Goal: Answer question/provide support: Share knowledge or assist other users

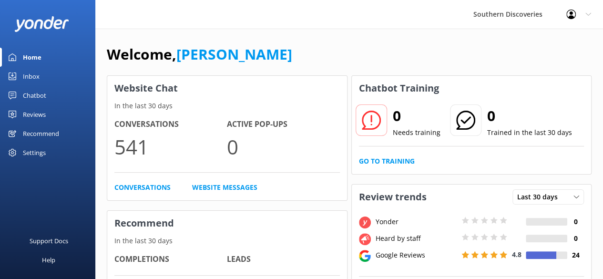
click at [39, 95] on div "Chatbot" at bounding box center [34, 95] width 23 height 19
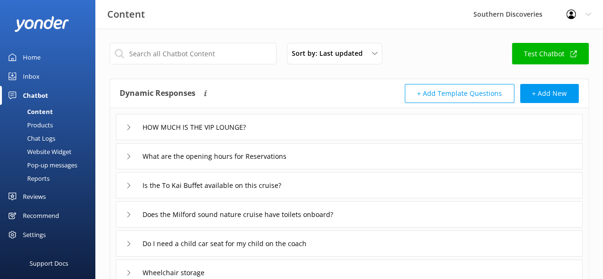
click at [33, 76] on div "Inbox" at bounding box center [31, 76] width 17 height 19
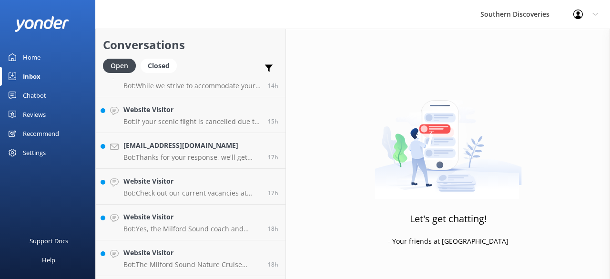
scroll to position [336, 0]
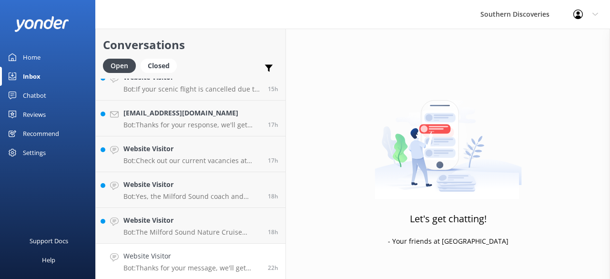
click at [203, 269] on p "Bot: Thanks for your message, we'll get back to you as soon as we can. You're a…" at bounding box center [191, 268] width 137 height 9
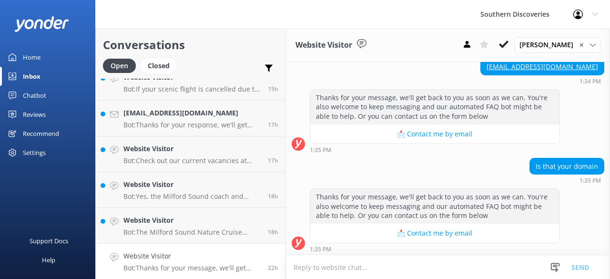
scroll to position [199, 0]
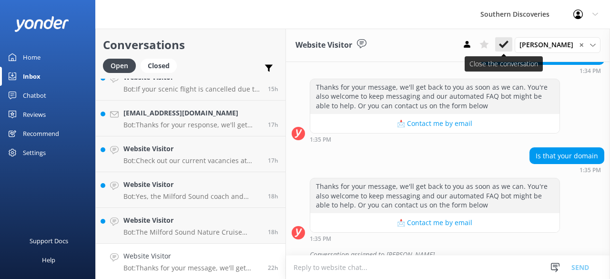
click at [507, 49] on icon at bounding box center [504, 45] width 10 height 10
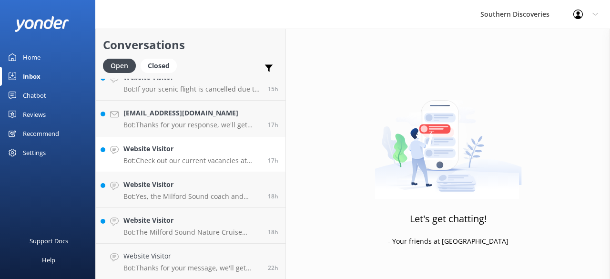
scroll to position [300, 0]
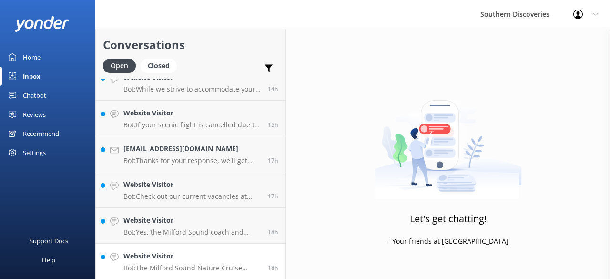
click at [217, 259] on h4 "Website Visitor" at bounding box center [191, 256] width 137 height 10
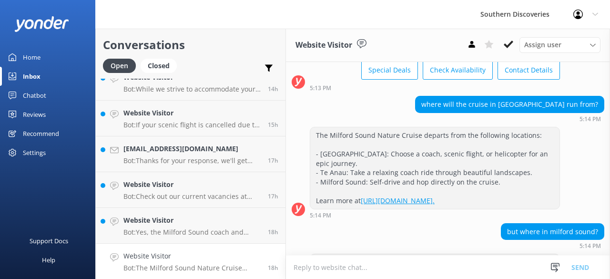
scroll to position [52, 0]
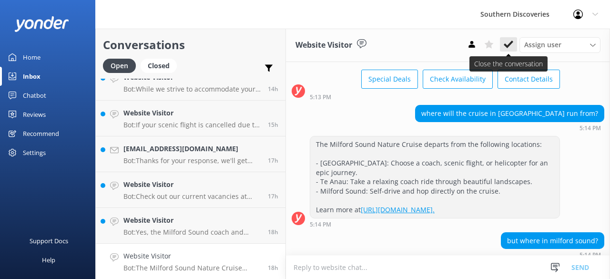
click at [505, 47] on icon at bounding box center [509, 45] width 10 height 10
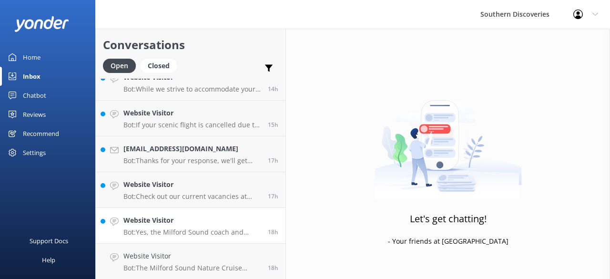
scroll to position [264, 0]
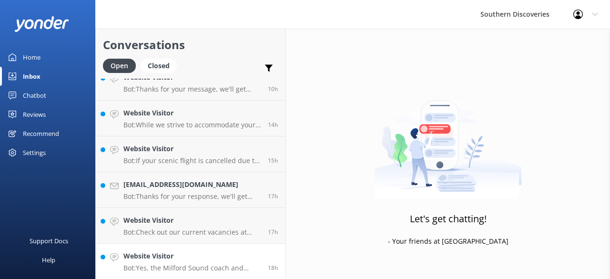
click at [169, 257] on h4 "Website Visitor" at bounding box center [191, 256] width 137 height 10
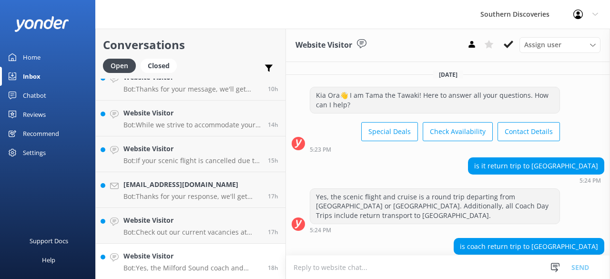
scroll to position [61, 0]
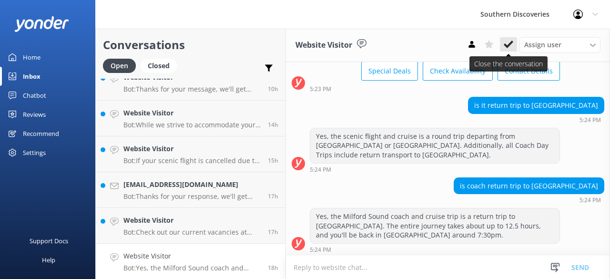
click at [508, 43] on icon at bounding box center [509, 45] width 10 height 10
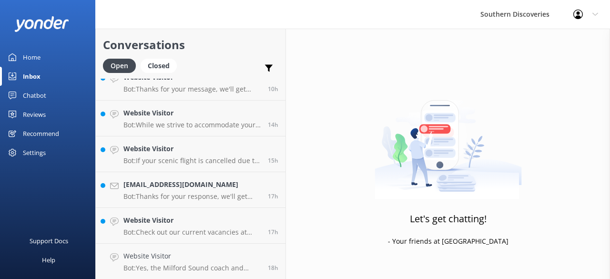
scroll to position [228, 0]
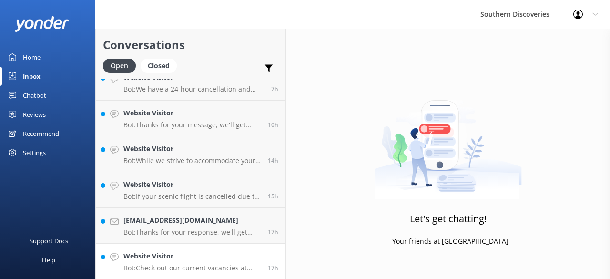
click at [223, 260] on h4 "Website Visitor" at bounding box center [191, 256] width 137 height 10
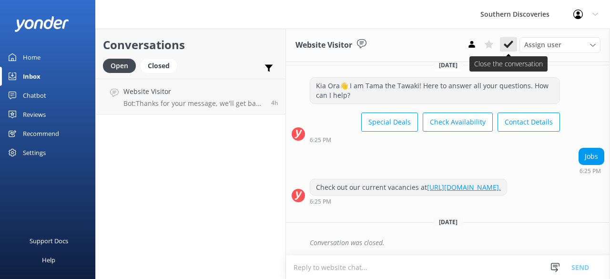
click at [508, 41] on icon at bounding box center [509, 45] width 10 height 10
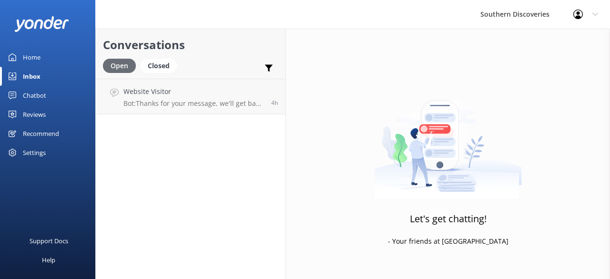
click at [115, 67] on div "Open" at bounding box center [119, 66] width 33 height 14
click at [220, 108] on link "Website Visitor Bot: Thanks for your message, we'll get back to you as soon as …" at bounding box center [191, 97] width 190 height 36
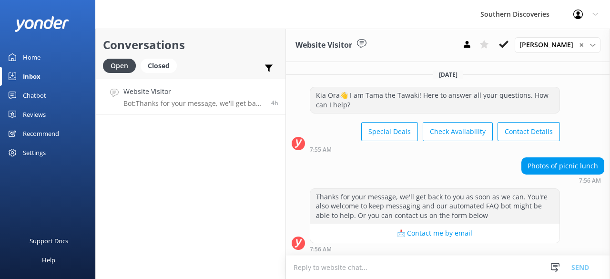
scroll to position [21, 0]
